Goal: Find specific page/section: Find specific page/section

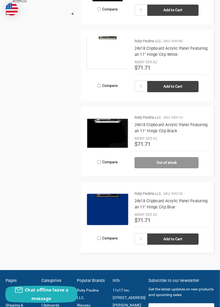
scroll to position [368, 0]
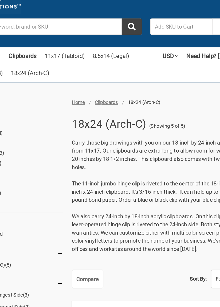
scroll to position [0, 0]
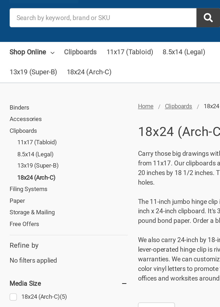
click at [49, 71] on link "Clipboards" at bounding box center [46, 72] width 19 height 12
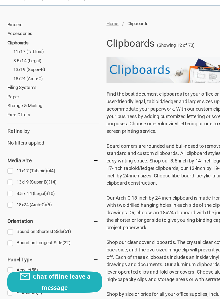
scroll to position [6, 0]
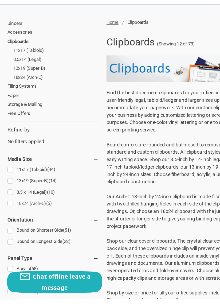
click at [10, 234] on link "18x24 (Arch-C) (5)" at bounding box center [40, 235] width 69 height 7
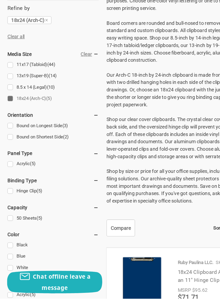
click at [156, 295] on link "18x24 Clipboard Acrylic Panel Featuring an 11" Hinge Clip Blue" at bounding box center [171, 290] width 73 height 11
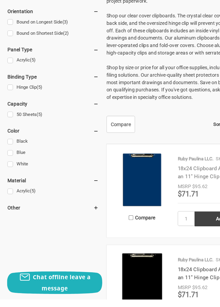
scroll to position [189, 0]
